Goal: Information Seeking & Learning: Learn about a topic

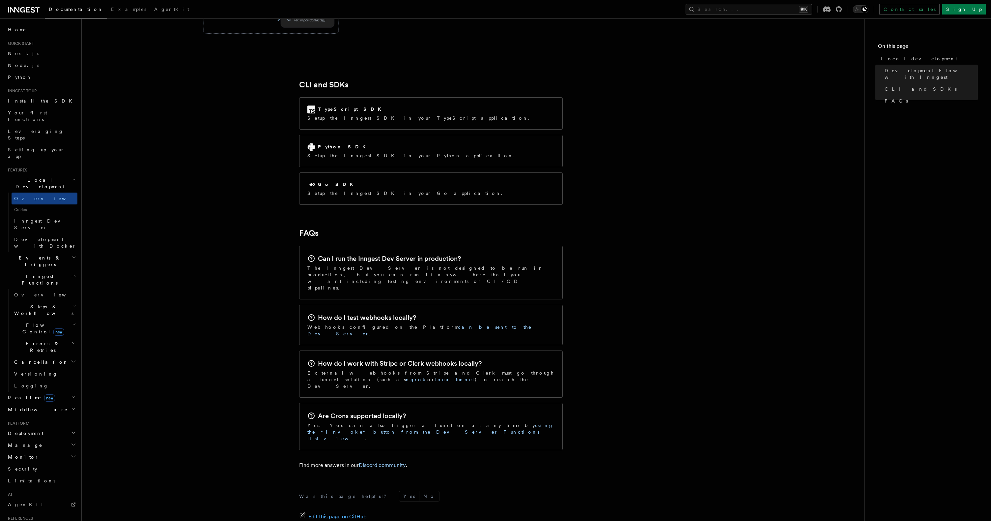
scroll to position [831, 0]
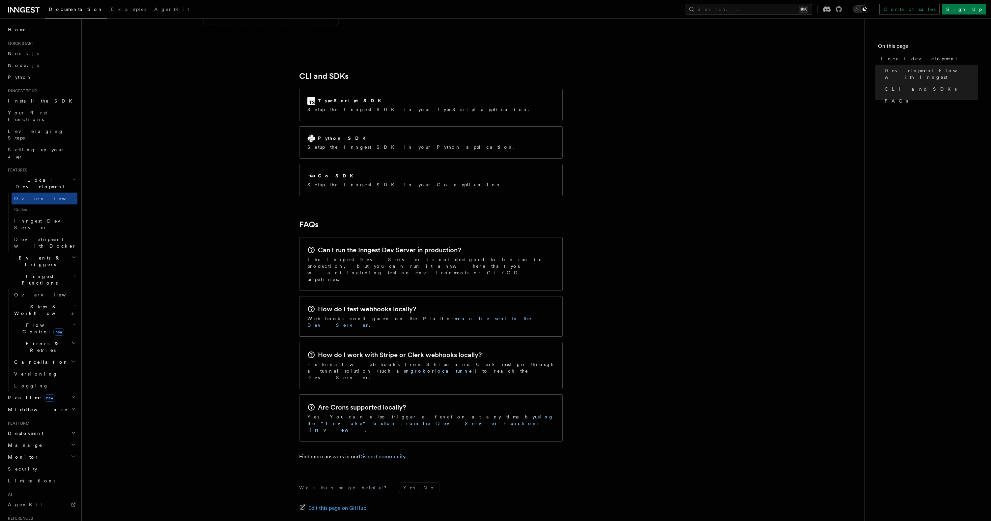
click at [52, 252] on h2 "Events & Triggers" at bounding box center [41, 261] width 72 height 18
click at [45, 293] on link "Sending events" at bounding box center [45, 302] width 66 height 18
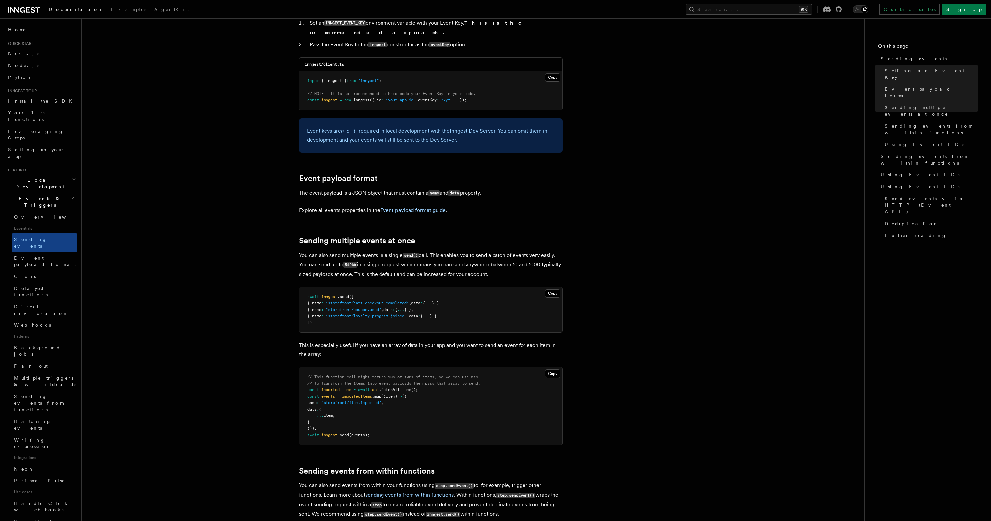
scroll to position [644, 0]
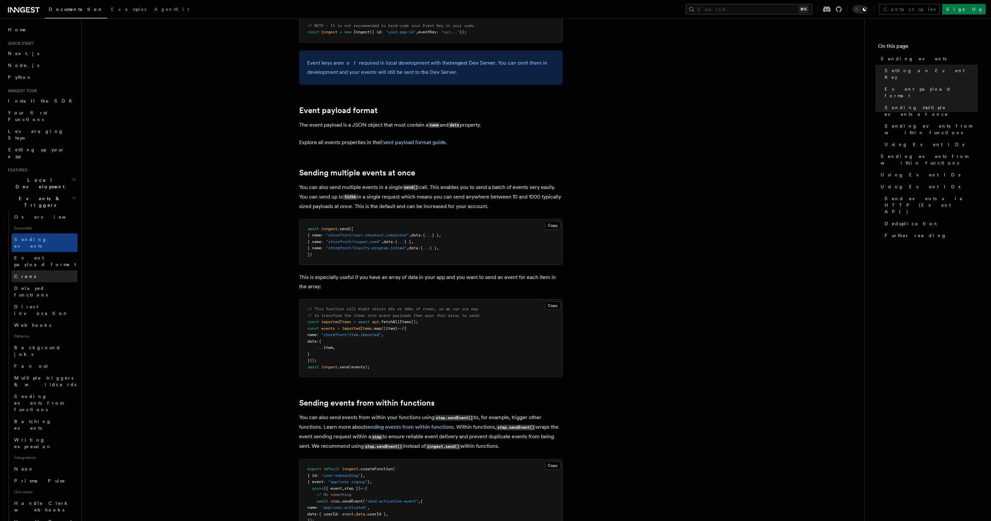
click at [30, 270] on link "Crons" at bounding box center [45, 276] width 66 height 12
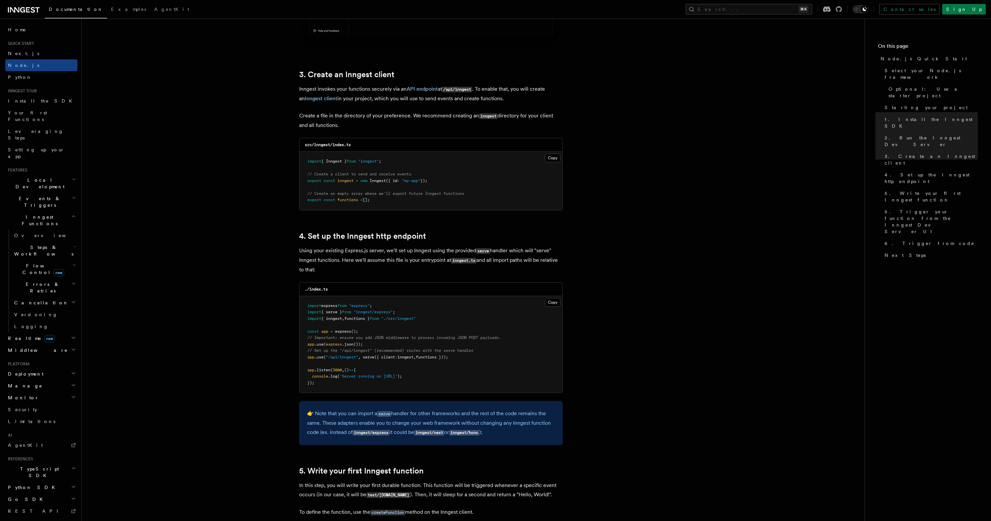
click at [66, 12] on link "Documentation" at bounding box center [76, 10] width 62 height 16
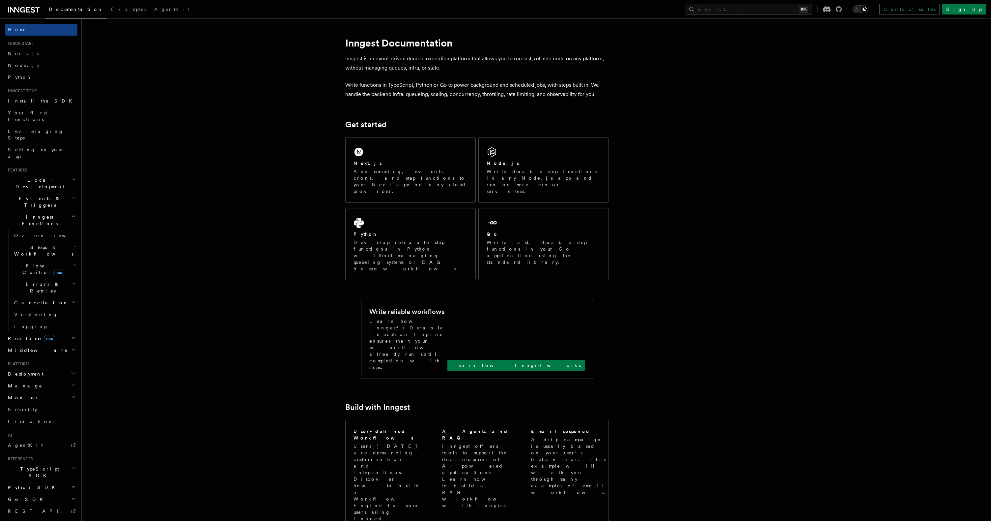
click at [27, 214] on span "Inngest Functions" at bounding box center [38, 220] width 66 height 13
click at [28, 214] on span "Inngest Functions" at bounding box center [38, 220] width 66 height 13
click at [33, 233] on span "Overview" at bounding box center [48, 235] width 68 height 5
